Goal: Entertainment & Leisure: Consume media (video, audio)

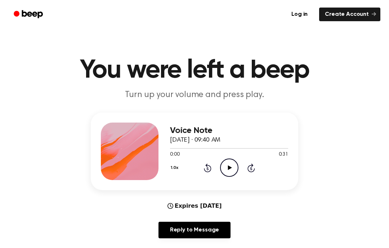
click at [224, 175] on icon "Play Audio" at bounding box center [229, 168] width 18 height 18
click at [221, 169] on icon "Pause Audio" at bounding box center [229, 168] width 18 height 18
click at [224, 170] on icon "Play Audio" at bounding box center [229, 168] width 18 height 18
click at [228, 166] on icon at bounding box center [229, 168] width 4 height 5
click at [224, 170] on icon "Play Audio" at bounding box center [229, 168] width 18 height 18
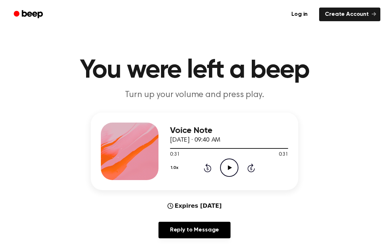
click at [227, 176] on circle at bounding box center [229, 168] width 18 height 18
click at [220, 173] on icon "Play Audio" at bounding box center [229, 168] width 18 height 18
click at [219, 190] on div "Voice Note October 4, 2024 · 09:40 AM 0:31 0:31 Your browser does not support t…" at bounding box center [194, 152] width 207 height 78
click at [225, 160] on icon "Play Audio" at bounding box center [229, 168] width 18 height 18
click at [225, 168] on icon "Play Audio" at bounding box center [229, 168] width 18 height 18
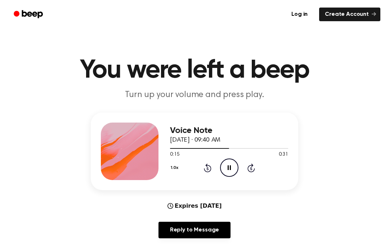
click at [225, 171] on icon "Pause Audio" at bounding box center [229, 168] width 18 height 18
click at [217, 177] on div "Voice Note October 4, 2024 · 09:40 AM 0:15 0:31 Your browser does not support t…" at bounding box center [229, 152] width 118 height 58
click at [226, 174] on icon "Play Audio" at bounding box center [229, 168] width 18 height 18
click at [214, 175] on div "1.0x Rewind 5 seconds Play Audio Skip 5 seconds" at bounding box center [229, 168] width 118 height 18
click at [237, 165] on circle at bounding box center [229, 168] width 18 height 18
